Goal: Check status: Check status

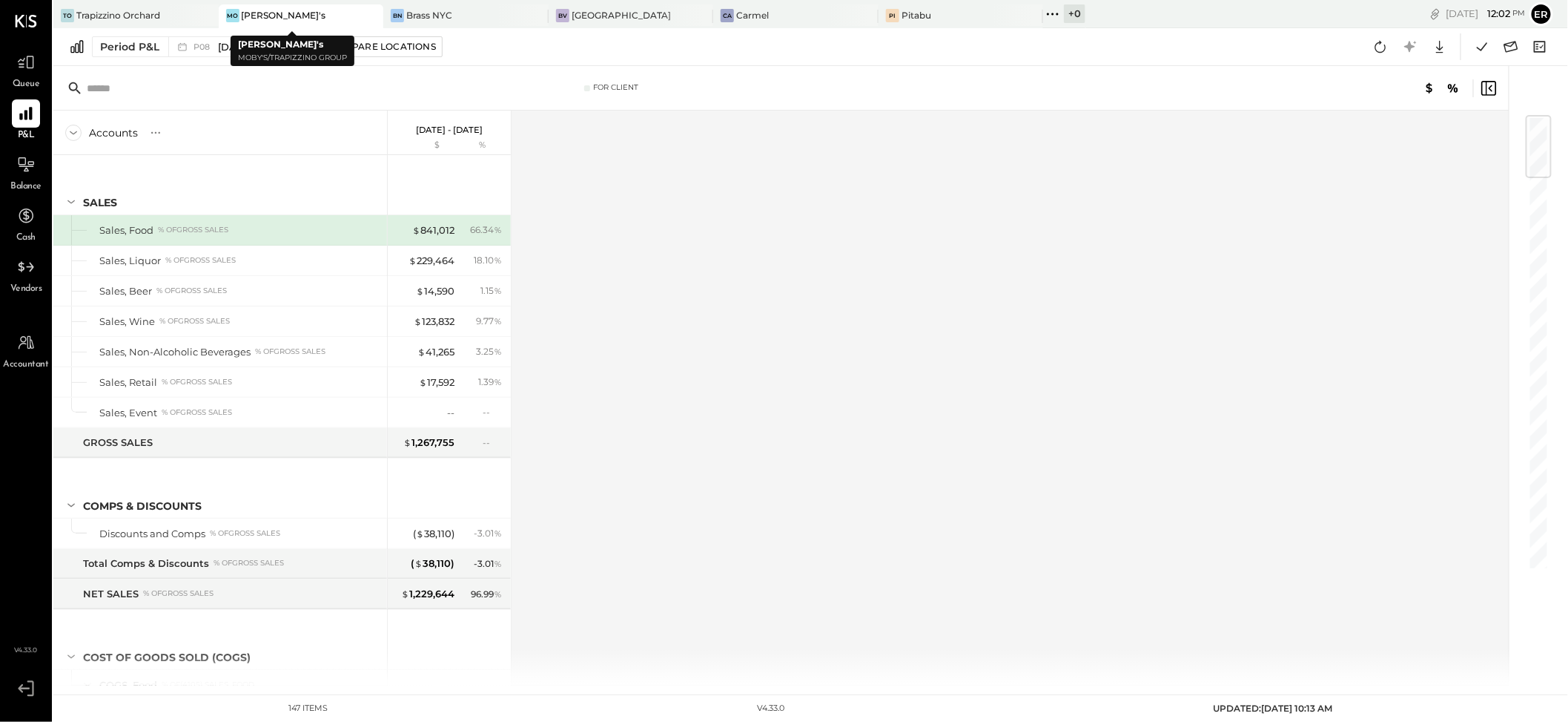
click at [252, 17] on div "[PERSON_NAME]'s" at bounding box center [283, 15] width 84 height 13
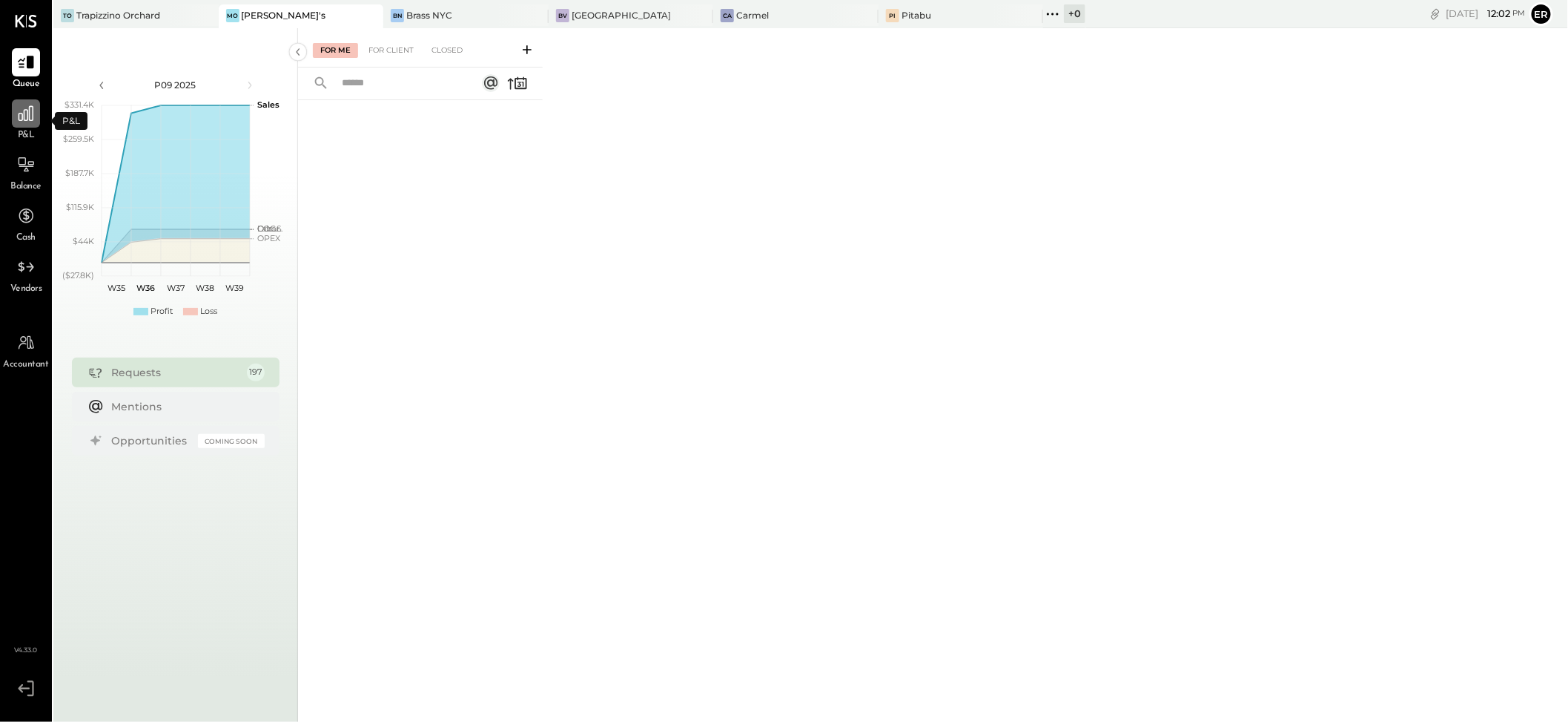
click at [31, 119] on icon at bounding box center [25, 113] width 19 height 19
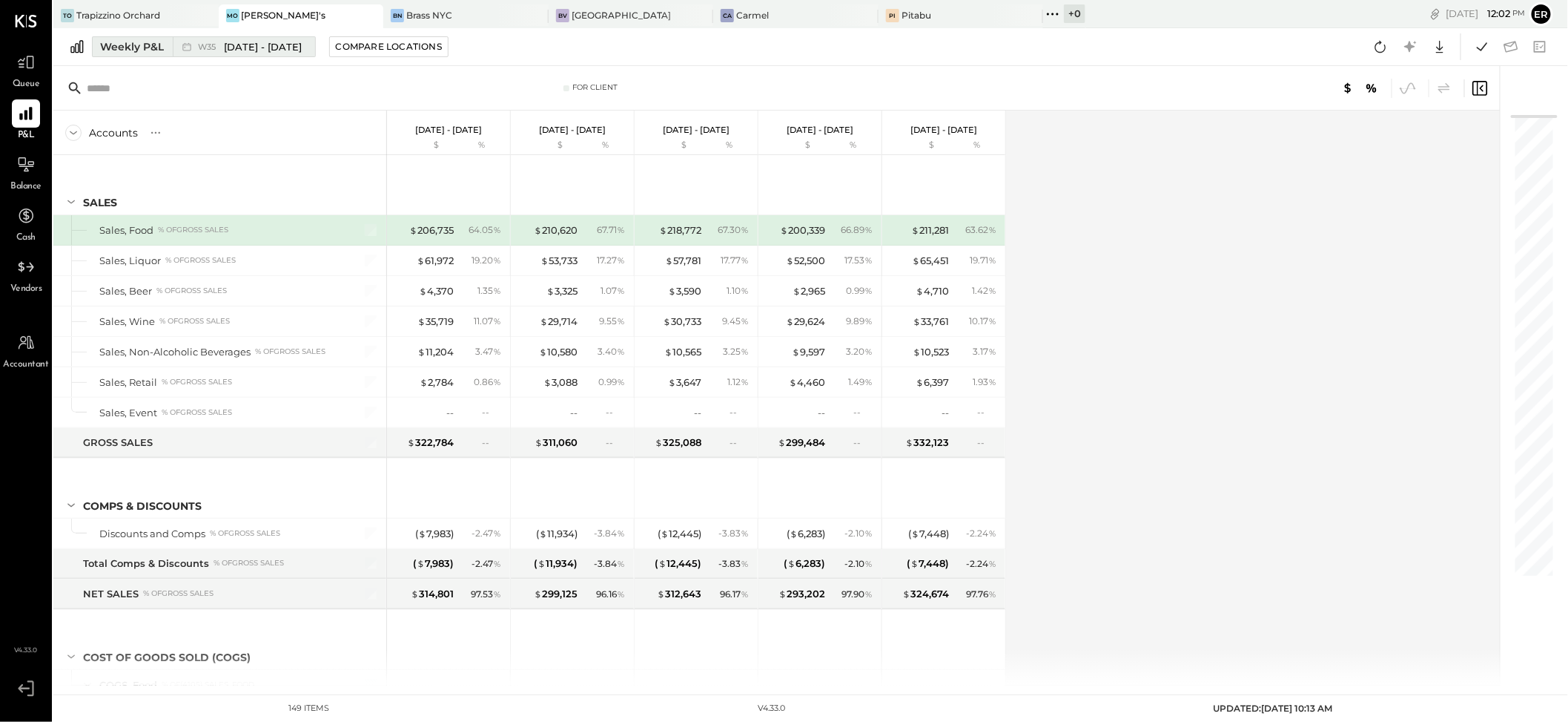
click at [295, 48] on span "[DATE] - [DATE]" at bounding box center [262, 46] width 78 height 14
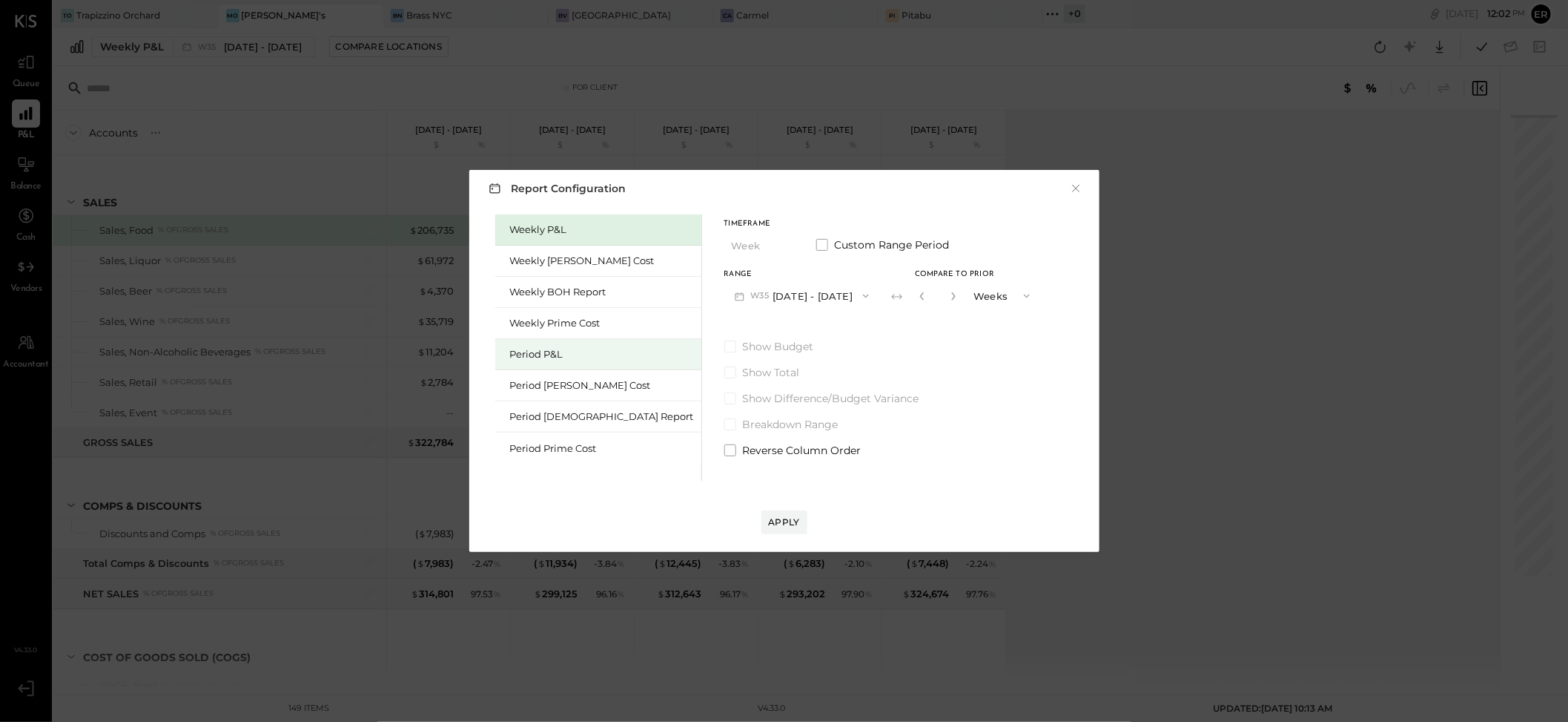
click at [547, 349] on div "Period P&L" at bounding box center [602, 354] width 184 height 14
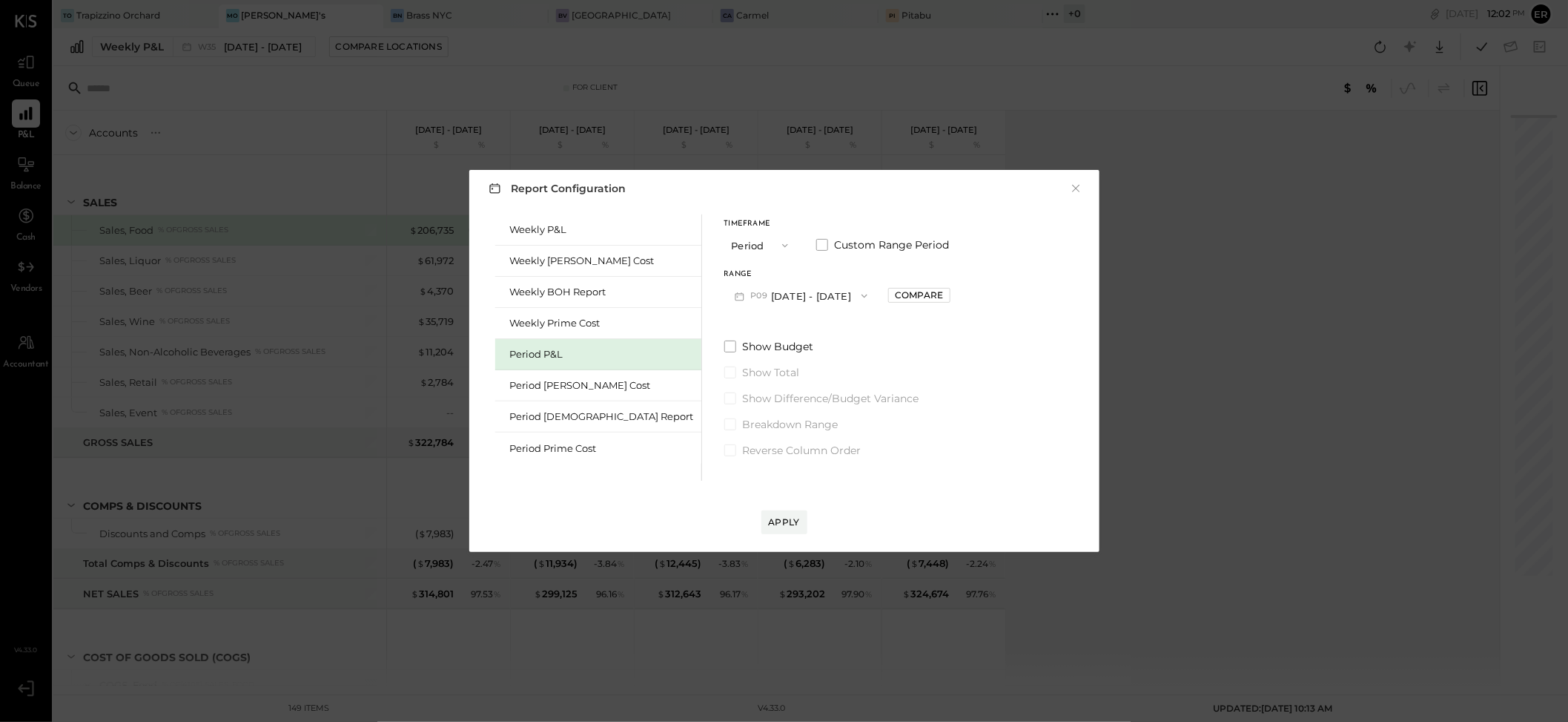
click at [757, 297] on button "P09 [DATE] - [DATE]" at bounding box center [802, 296] width 154 height 28
click at [775, 331] on div "P08 [DATE] - [DATE]" at bounding box center [809, 328] width 169 height 31
click at [784, 520] on div "Apply" at bounding box center [784, 521] width 31 height 13
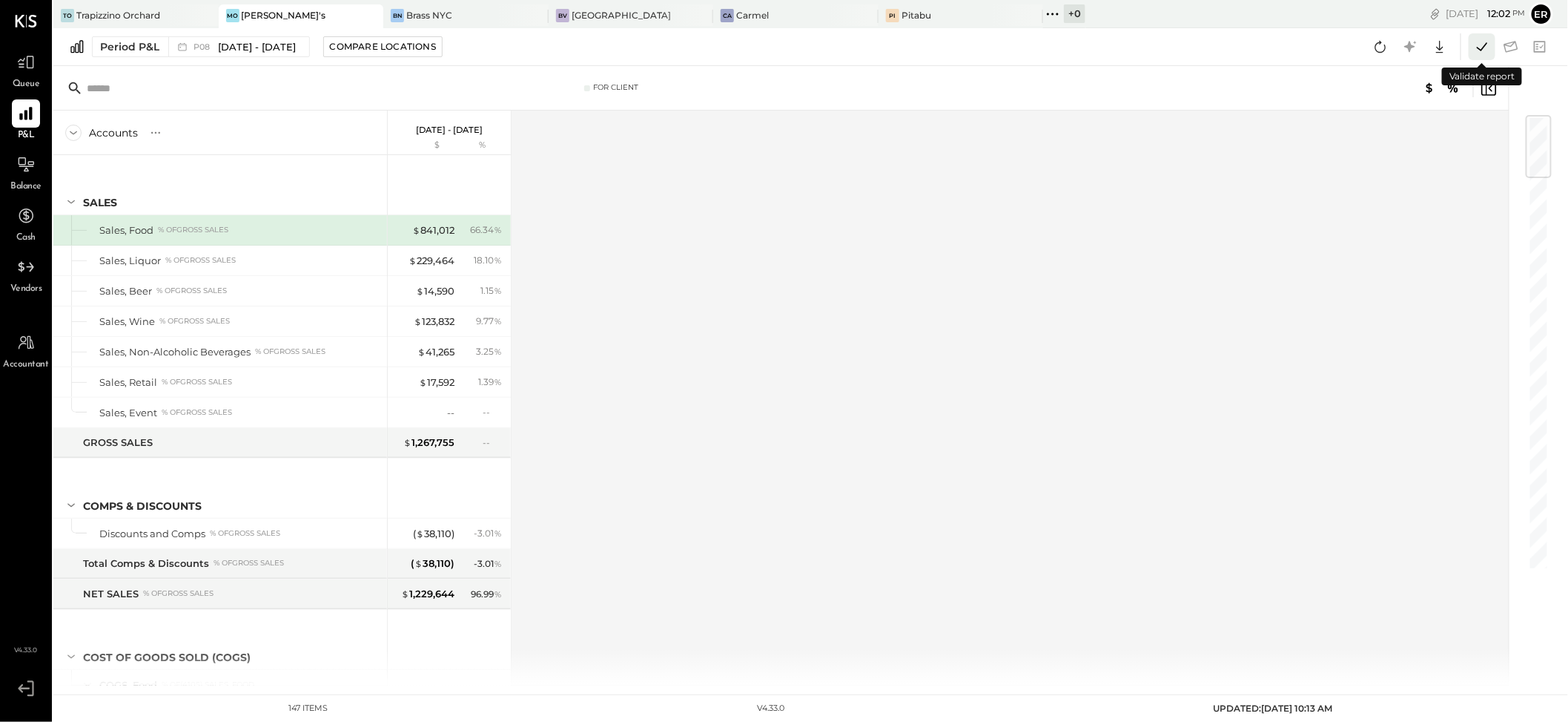
click at [1485, 45] on icon at bounding box center [1482, 46] width 10 height 8
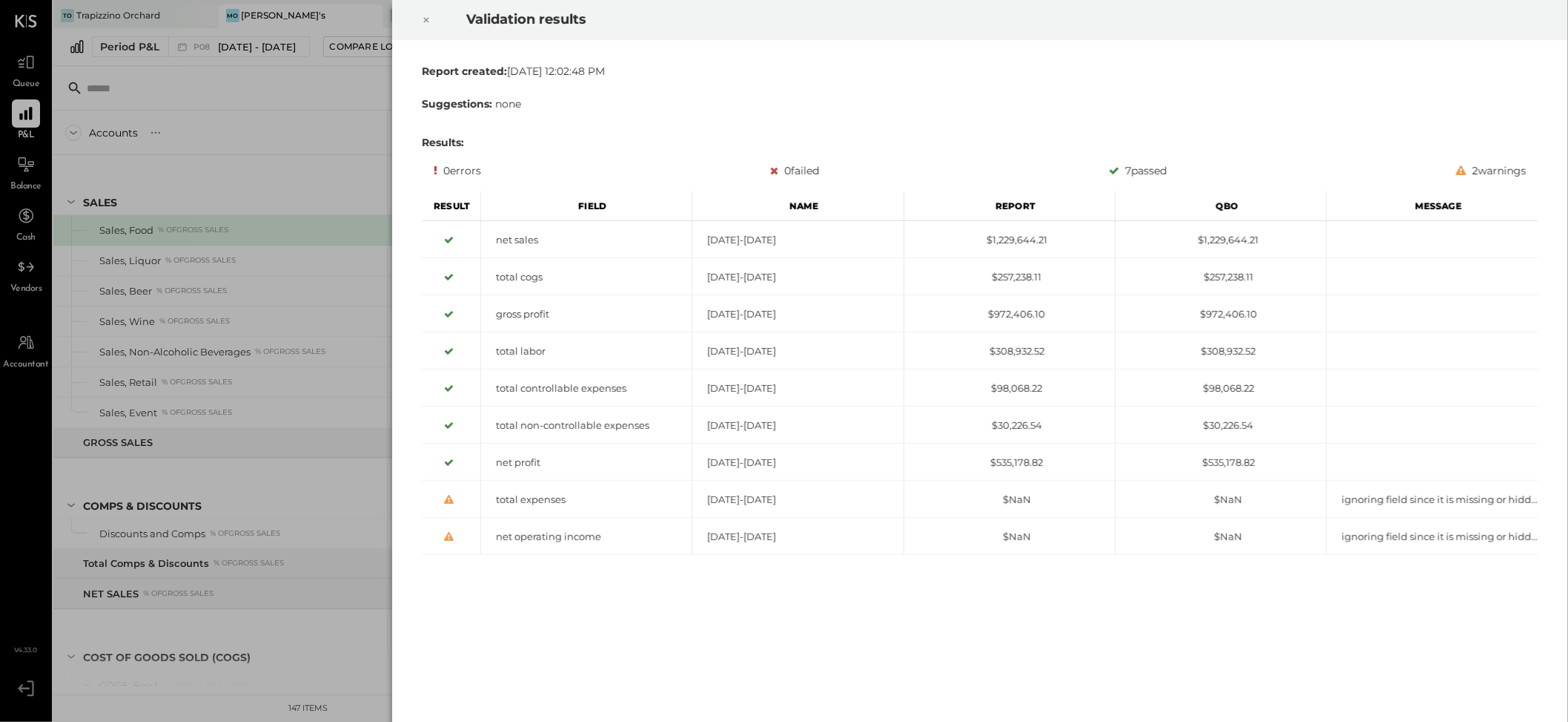
click at [311, 664] on div "Validation results Report created: [DATE] 12:02:48 PM Suggestions: none Results…" at bounding box center [784, 361] width 1568 height 722
